Goal: Task Accomplishment & Management: Manage account settings

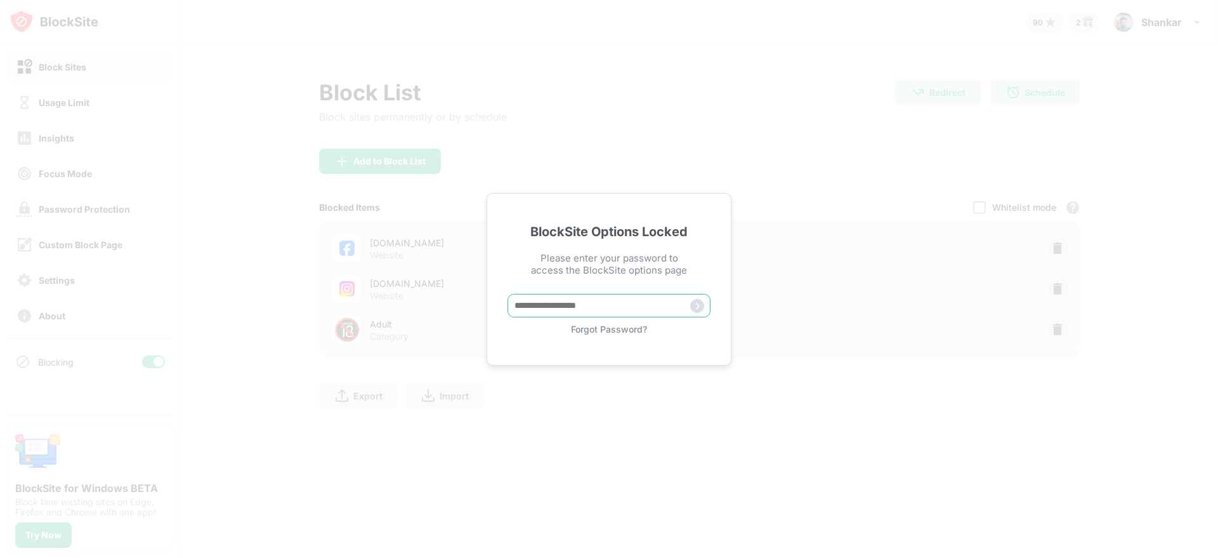
click at [556, 305] on input "text" at bounding box center [609, 305] width 203 height 23
type input "*********"
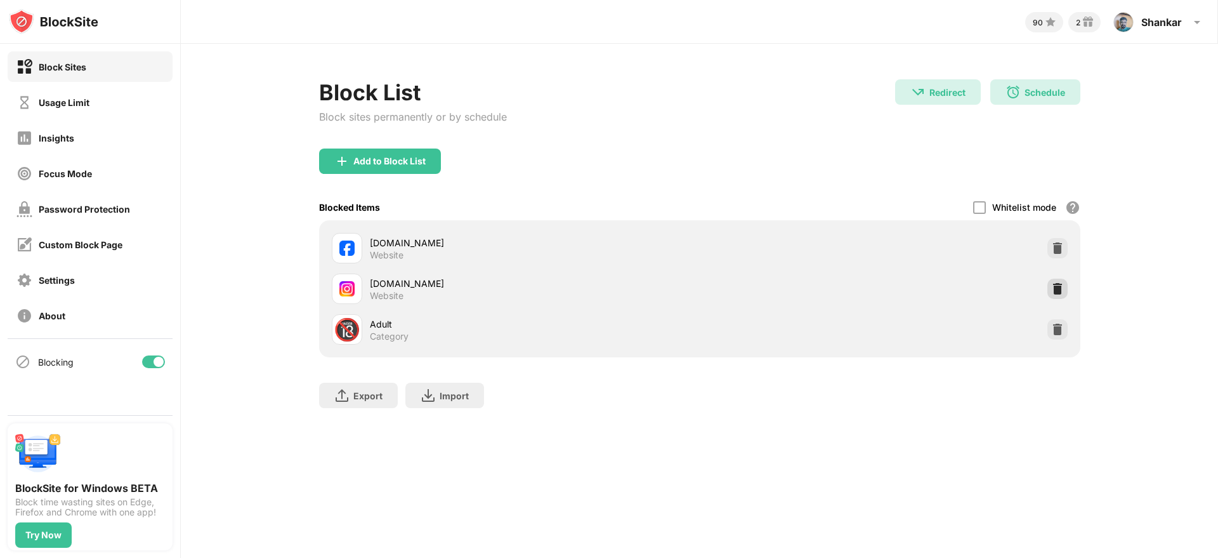
click at [1052, 287] on img at bounding box center [1058, 288] width 13 height 13
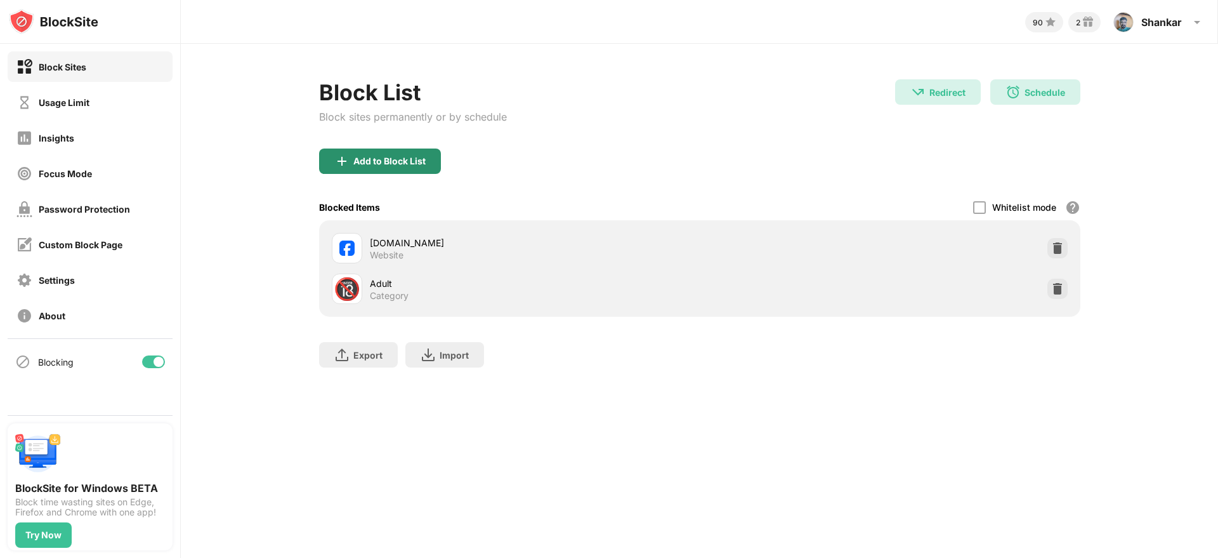
click at [411, 167] on div "Add to Block List" at bounding box center [380, 161] width 122 height 25
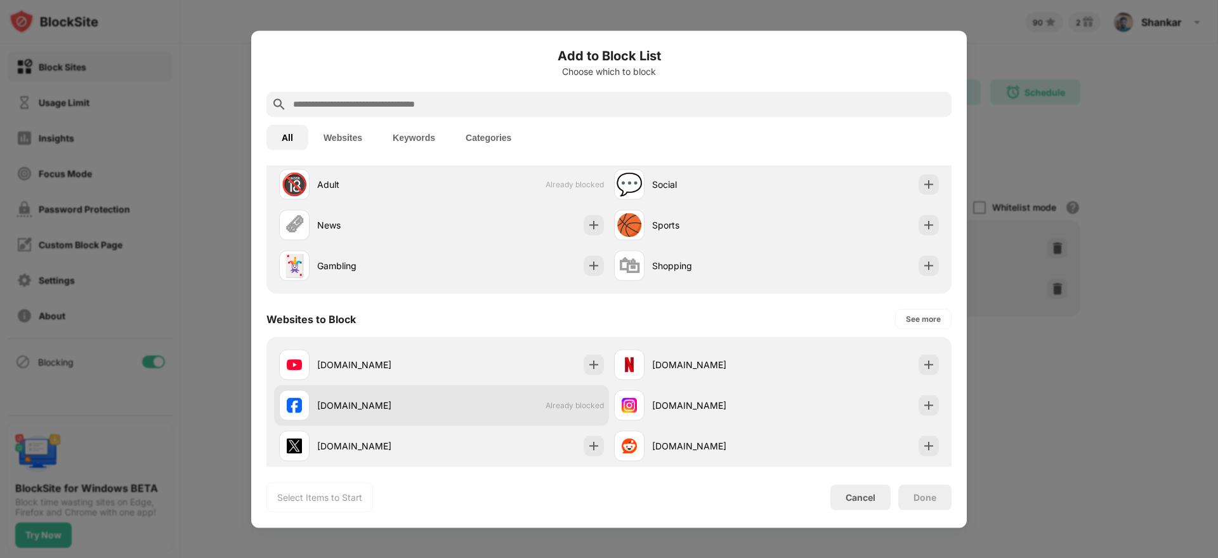
scroll to position [110, 0]
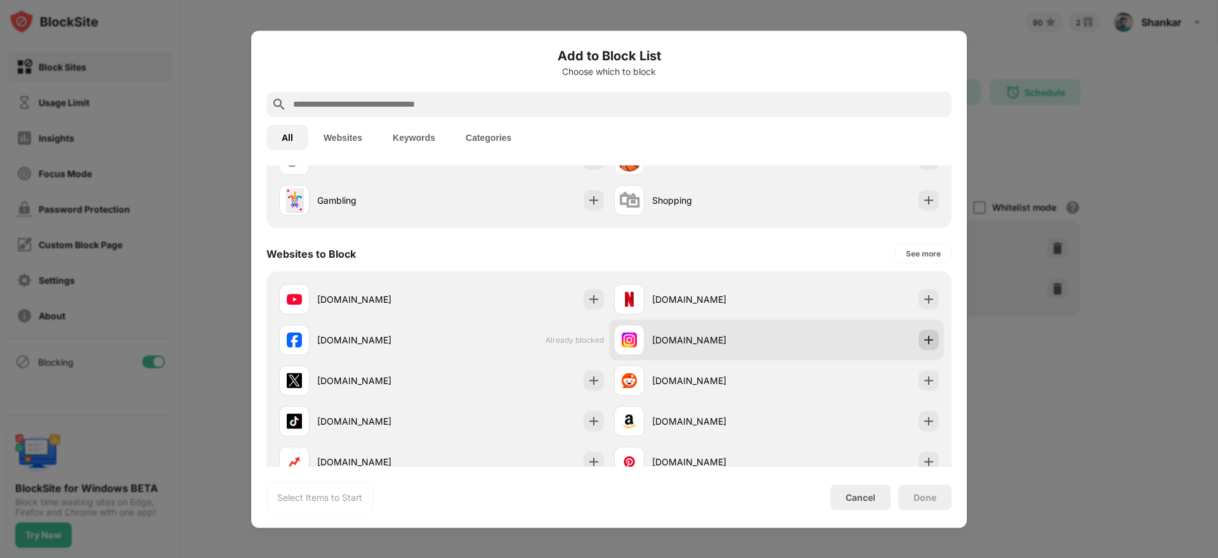
click at [928, 340] on div at bounding box center [929, 339] width 20 height 20
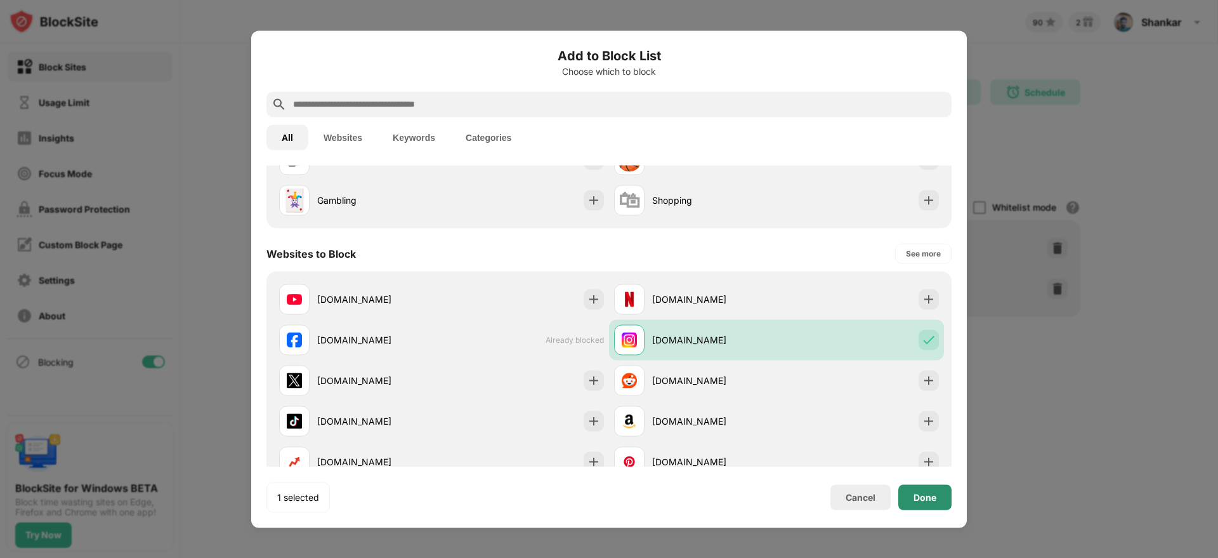
click at [923, 499] on div "Done" at bounding box center [925, 497] width 23 height 10
